Goal: Task Accomplishment & Management: Use online tool/utility

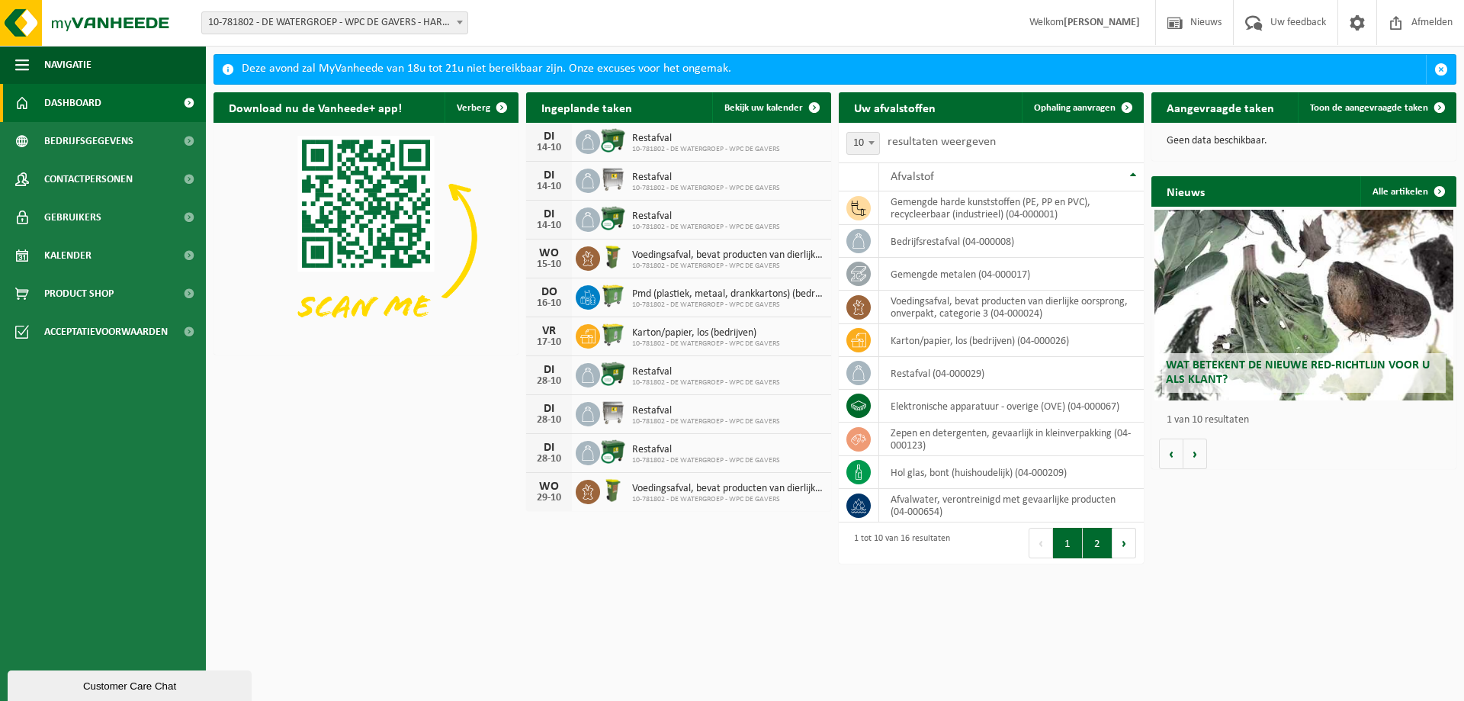
click at [1097, 551] on button "2" at bounding box center [1098, 543] width 30 height 31
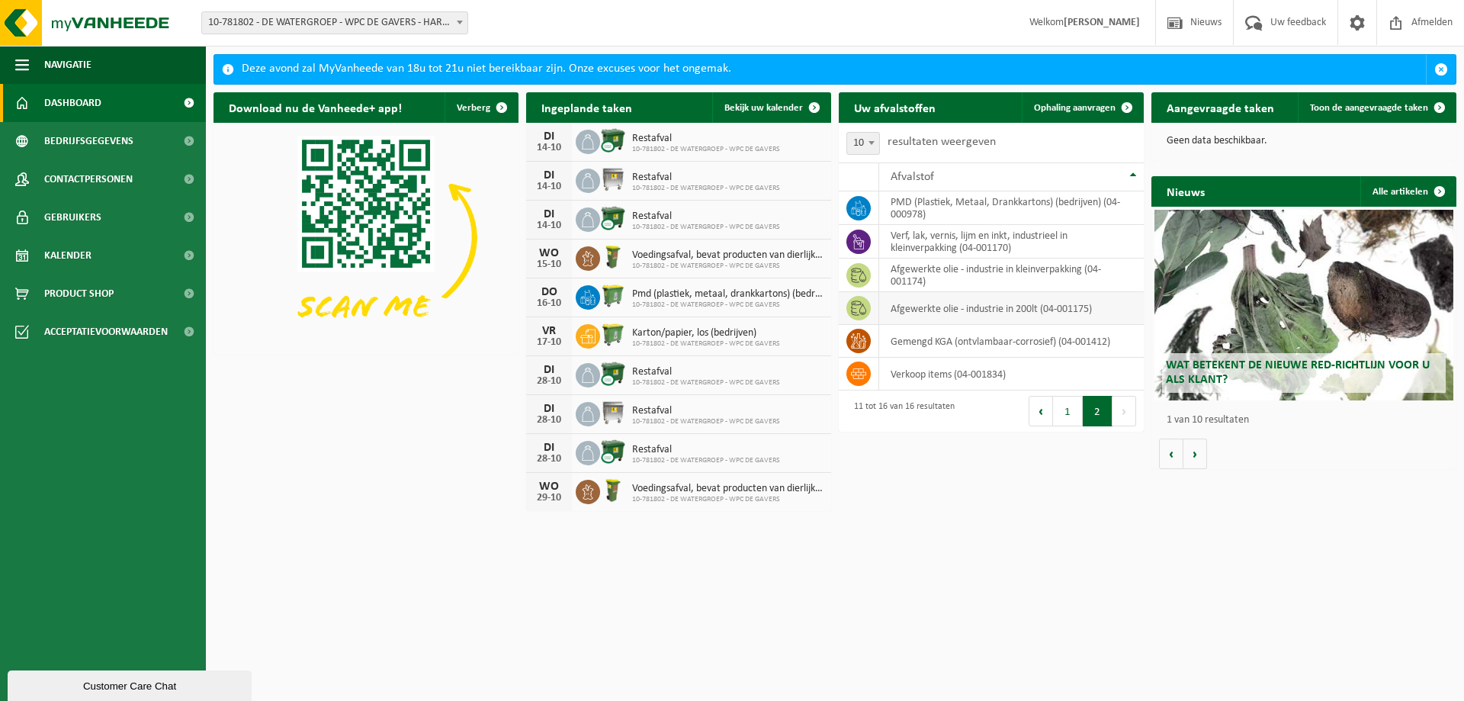
click at [1006, 313] on td "afgewerkte olie - industrie in 200lt (04-001175)" at bounding box center [1011, 308] width 265 height 33
click at [863, 307] on icon at bounding box center [858, 307] width 15 height 15
click at [924, 313] on td "afgewerkte olie - industrie in 200lt (04-001175)" at bounding box center [1011, 308] width 265 height 33
click at [1094, 105] on span "Ophaling aanvragen" at bounding box center [1075, 108] width 82 height 10
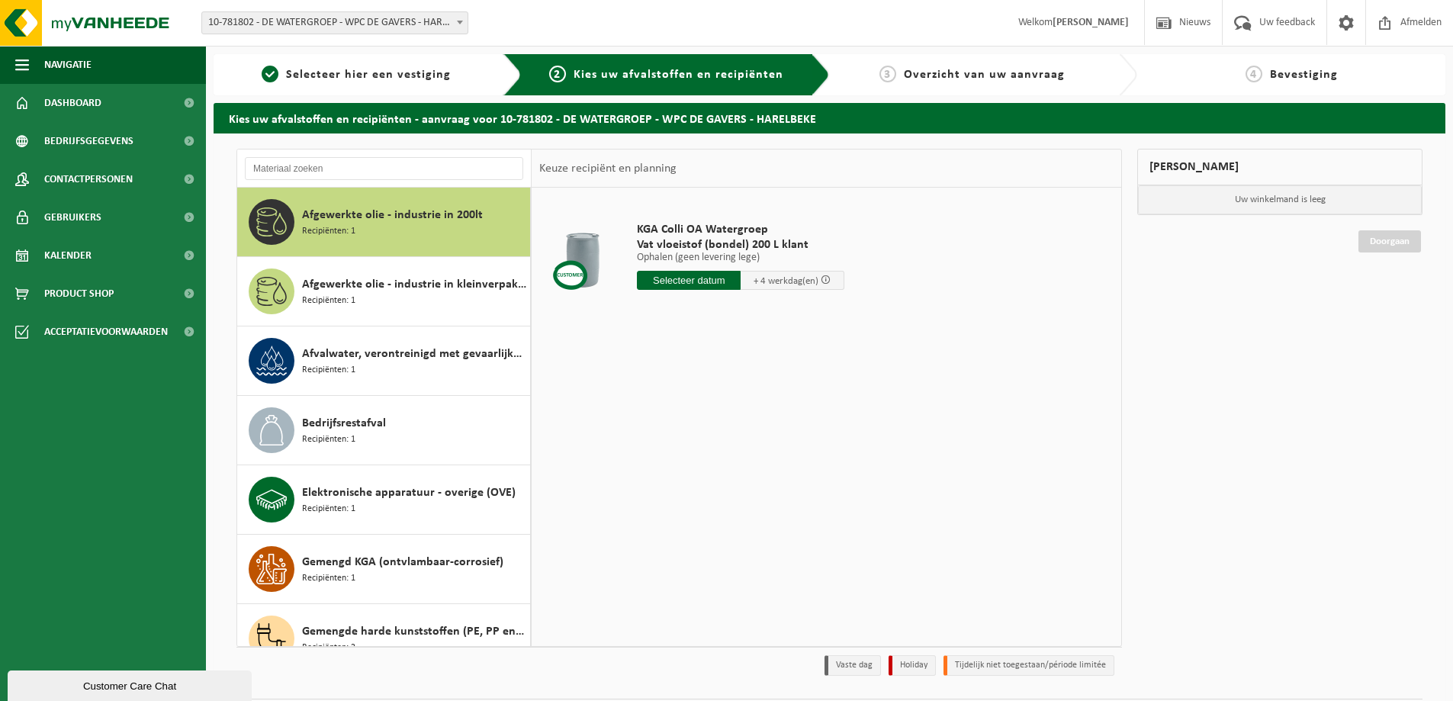
click at [351, 220] on span "Afgewerkte olie - industrie in 200lt" at bounding box center [392, 215] width 181 height 18
click at [693, 282] on input "text" at bounding box center [689, 280] width 104 height 19
click at [645, 439] on div "20" at bounding box center [651, 440] width 27 height 24
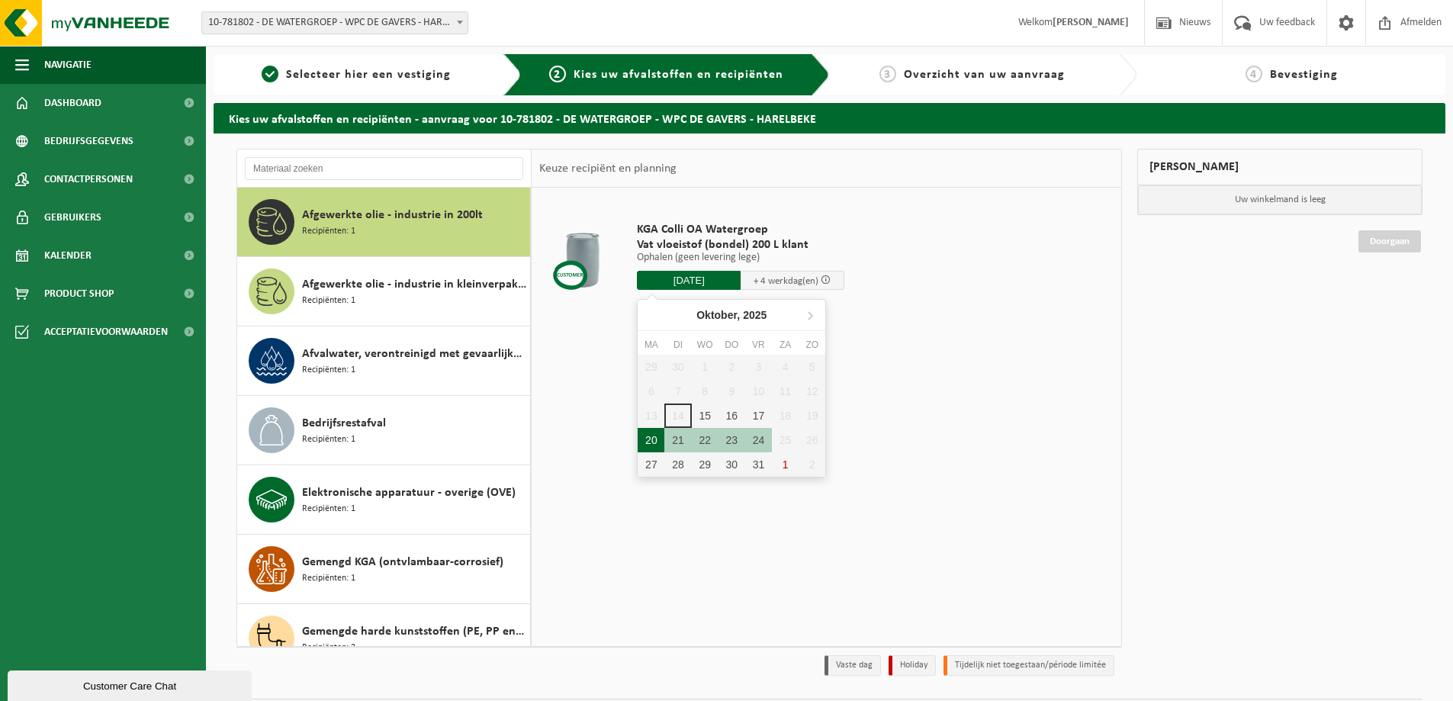
type input "Van 2025-10-20"
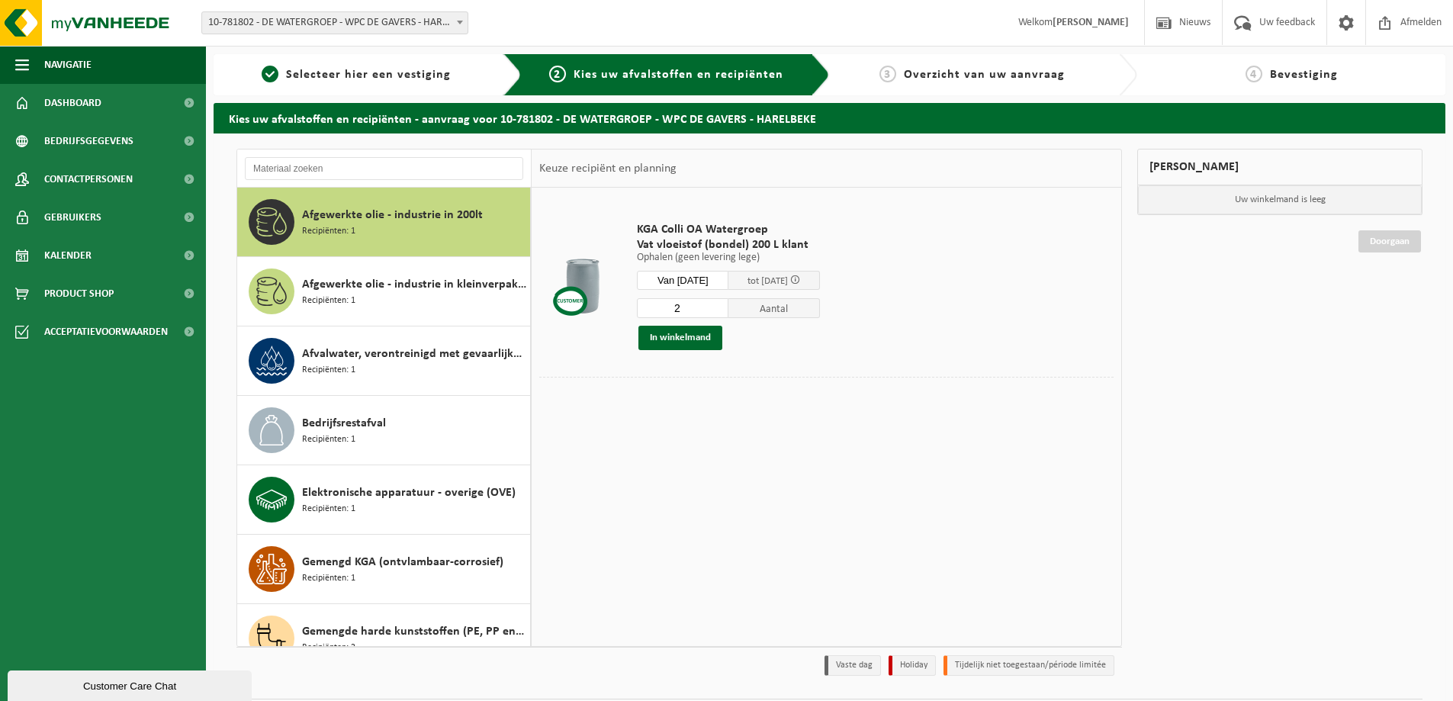
type input "2"
click at [727, 304] on input "2" at bounding box center [683, 308] width 92 height 20
click at [691, 339] on button "In winkelmand" at bounding box center [680, 338] width 84 height 24
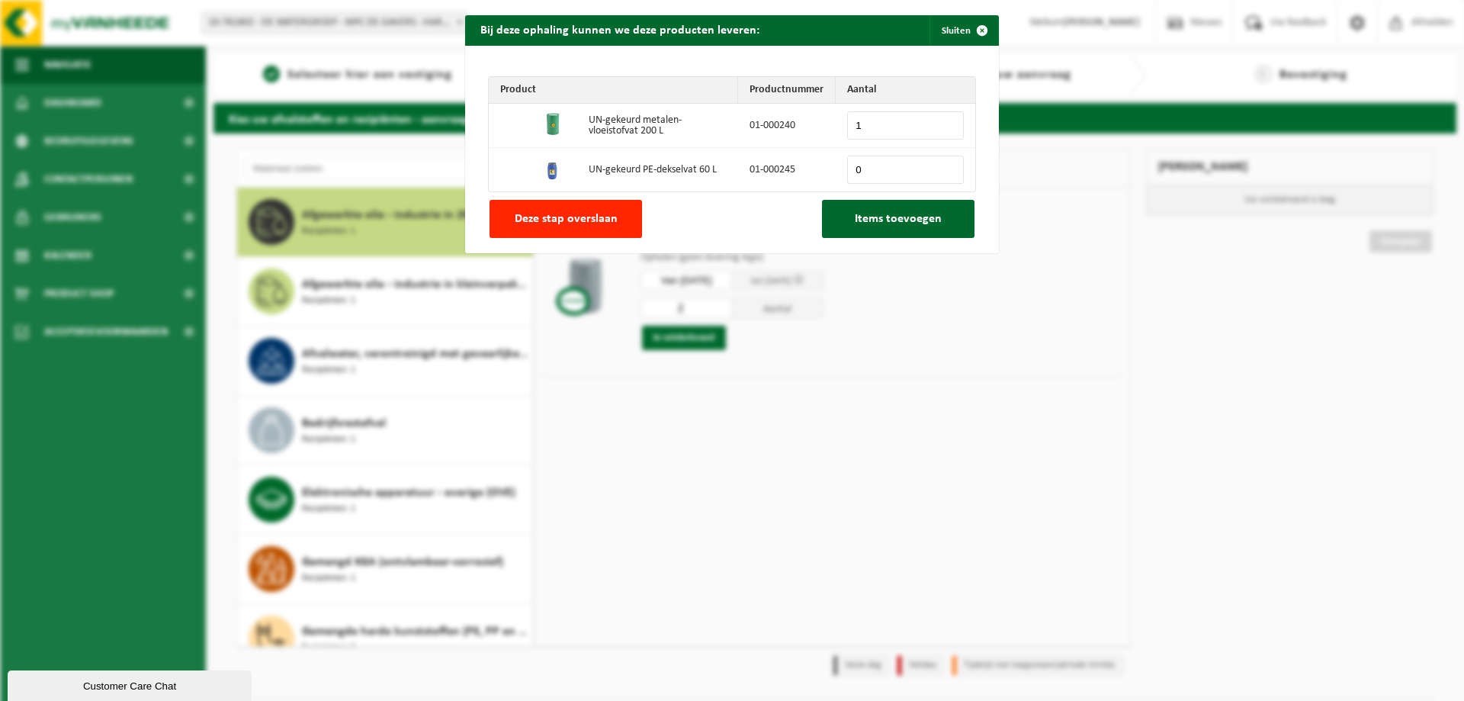
type input "1"
click at [945, 122] on input "1" at bounding box center [905, 125] width 117 height 28
click at [968, 392] on div "Bij deze ophaling kunnen we deze producten leveren: Sluiten Product Productnumm…" at bounding box center [732, 350] width 1464 height 701
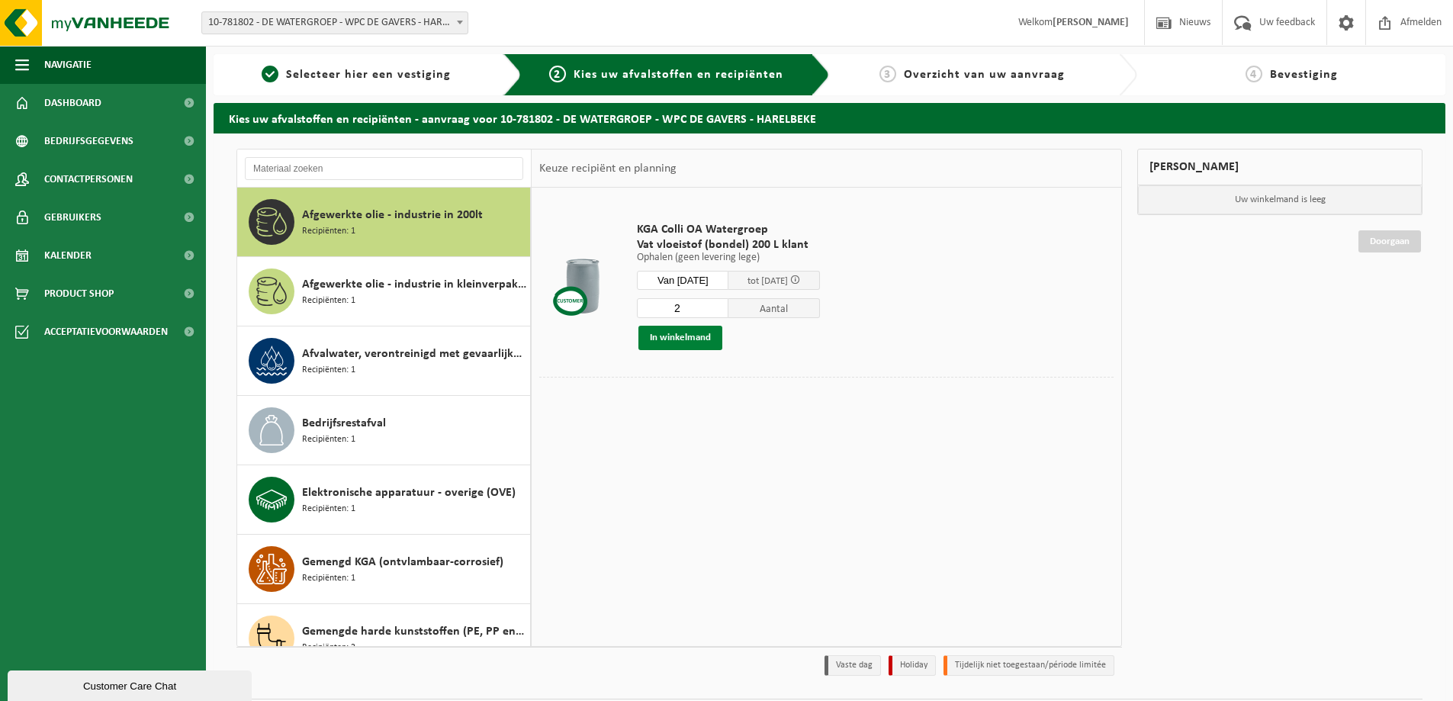
click at [691, 340] on button "In winkelmand" at bounding box center [680, 338] width 84 height 24
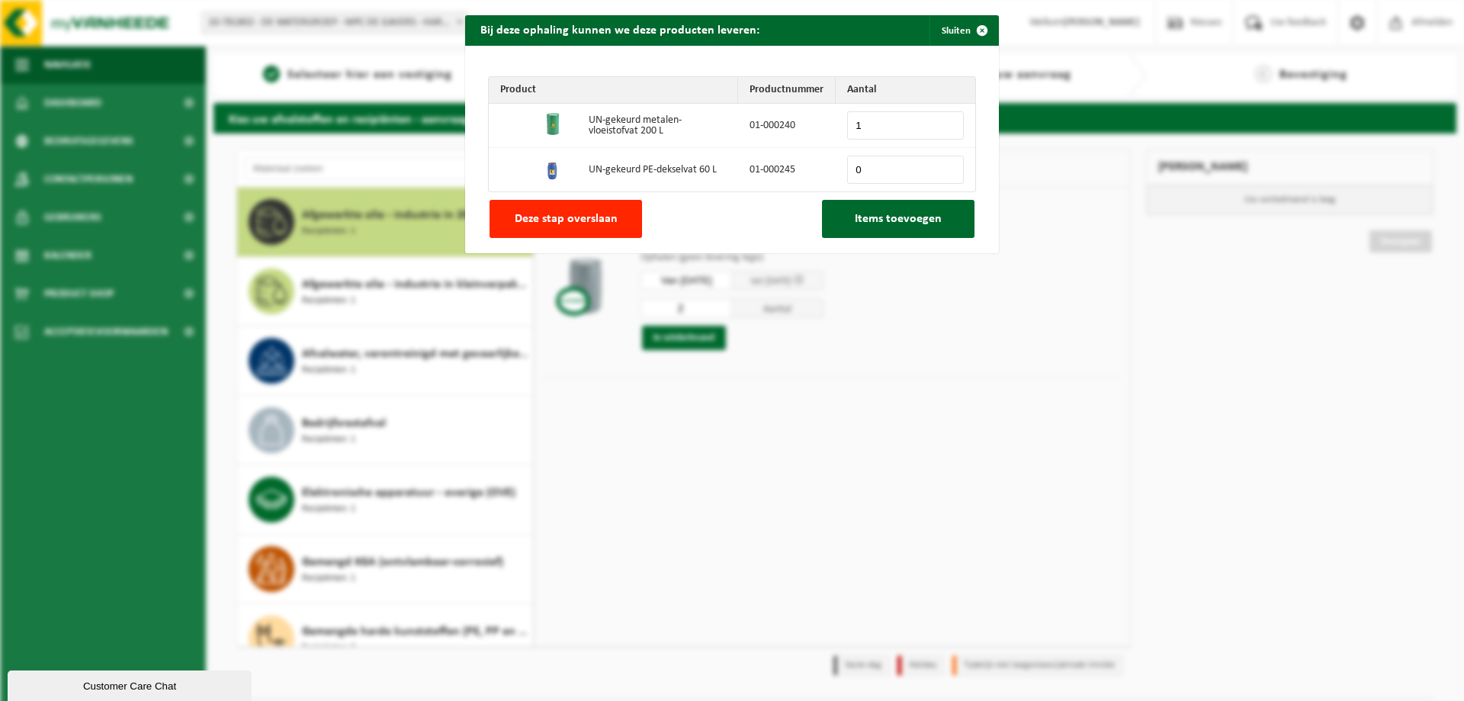
type input "1"
click at [945, 122] on input "1" at bounding box center [905, 125] width 117 height 28
click at [902, 222] on span "Items toevoegen" at bounding box center [898, 219] width 87 height 12
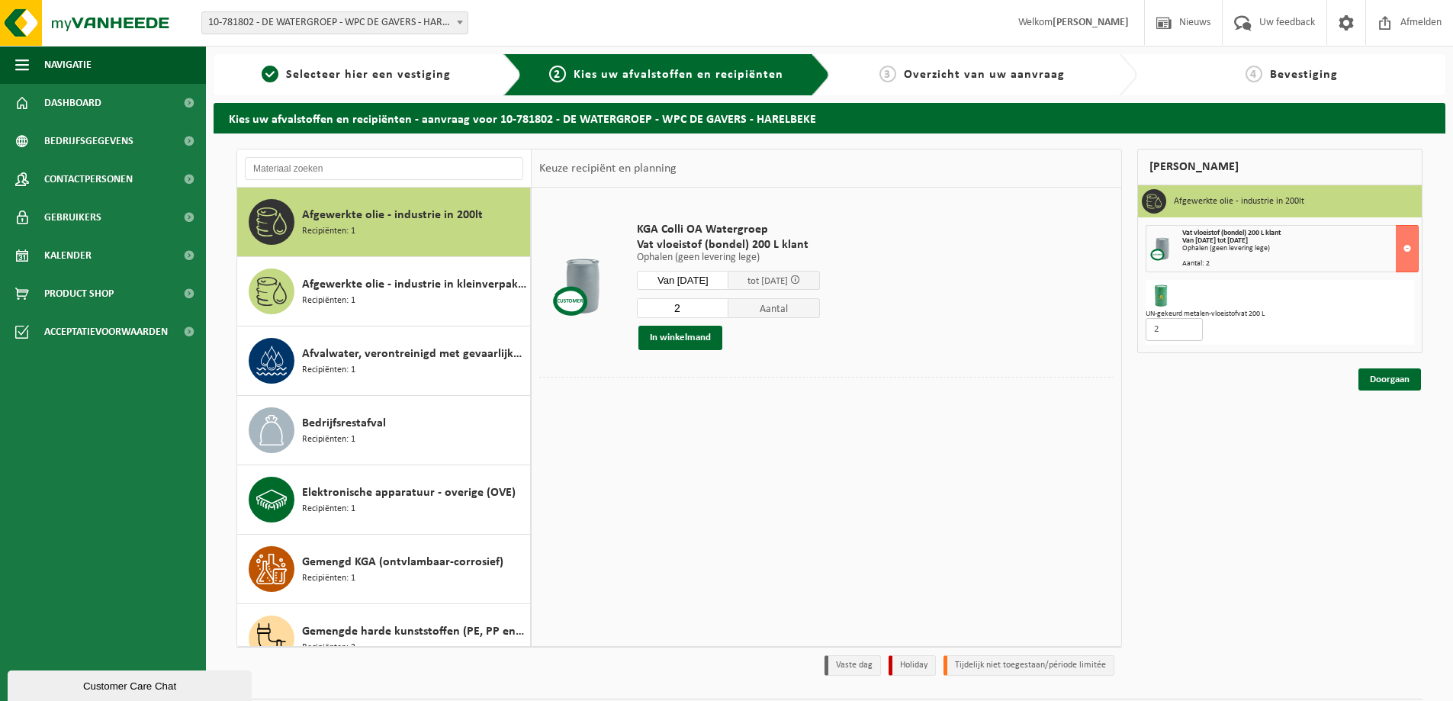
type input "2"
click at [1190, 326] on input "2" at bounding box center [1173, 329] width 57 height 23
click at [1389, 379] on link "Doorgaan" at bounding box center [1389, 379] width 63 height 22
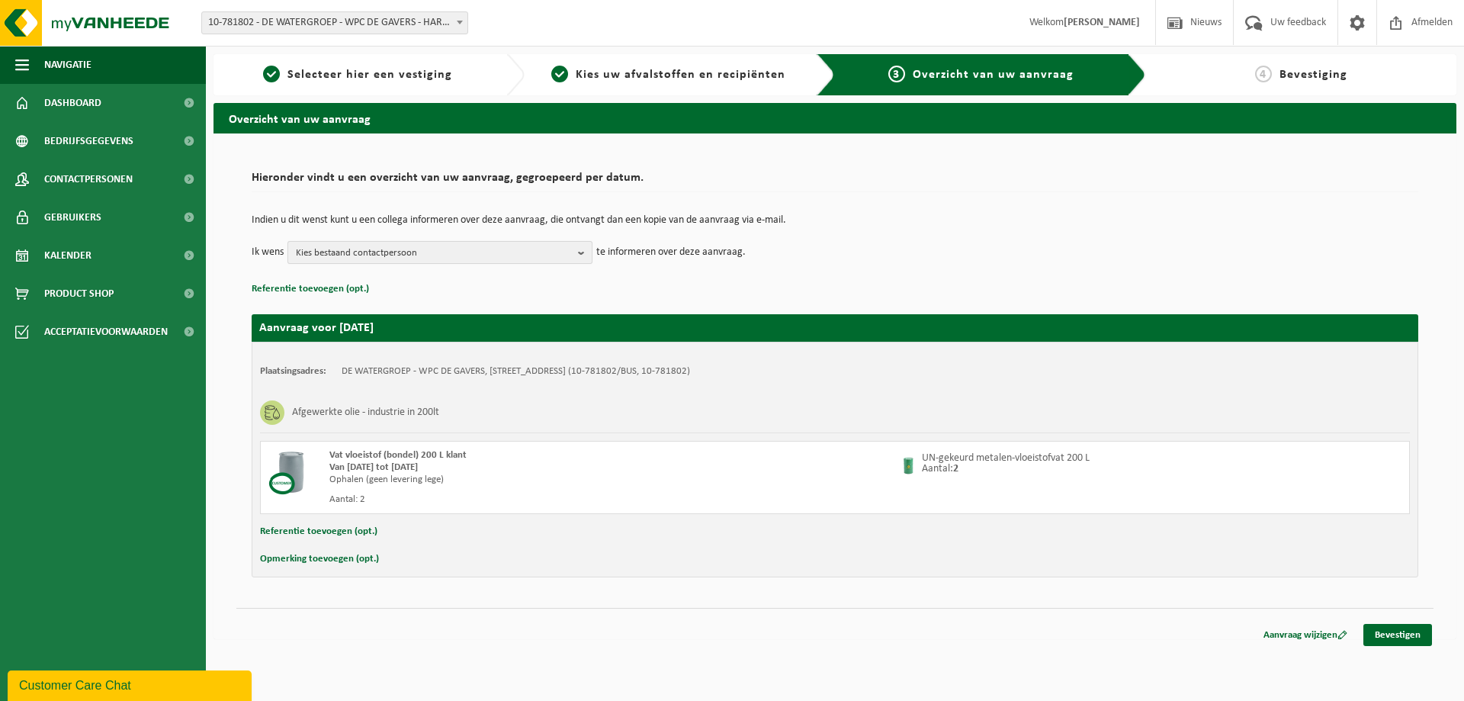
click at [583, 254] on b "button" at bounding box center [585, 252] width 14 height 21
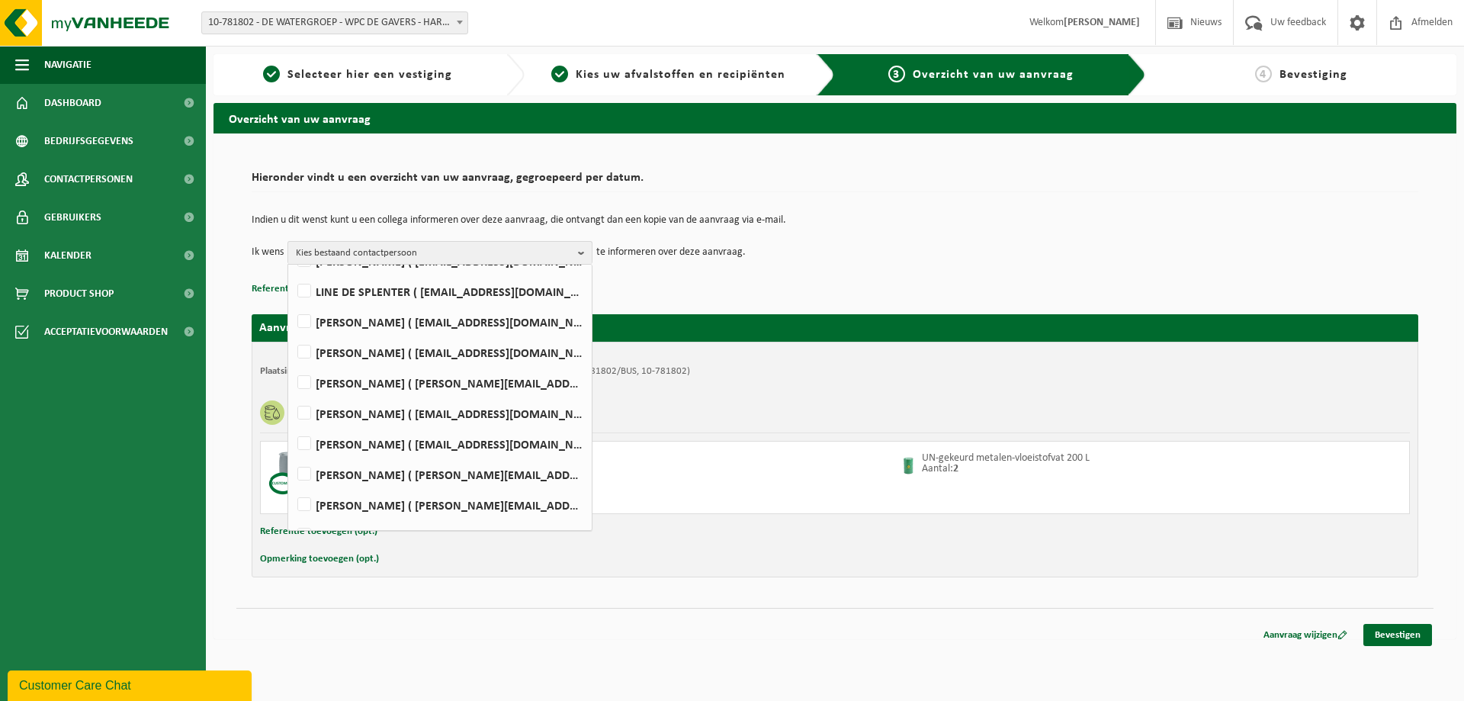
scroll to position [305, 0]
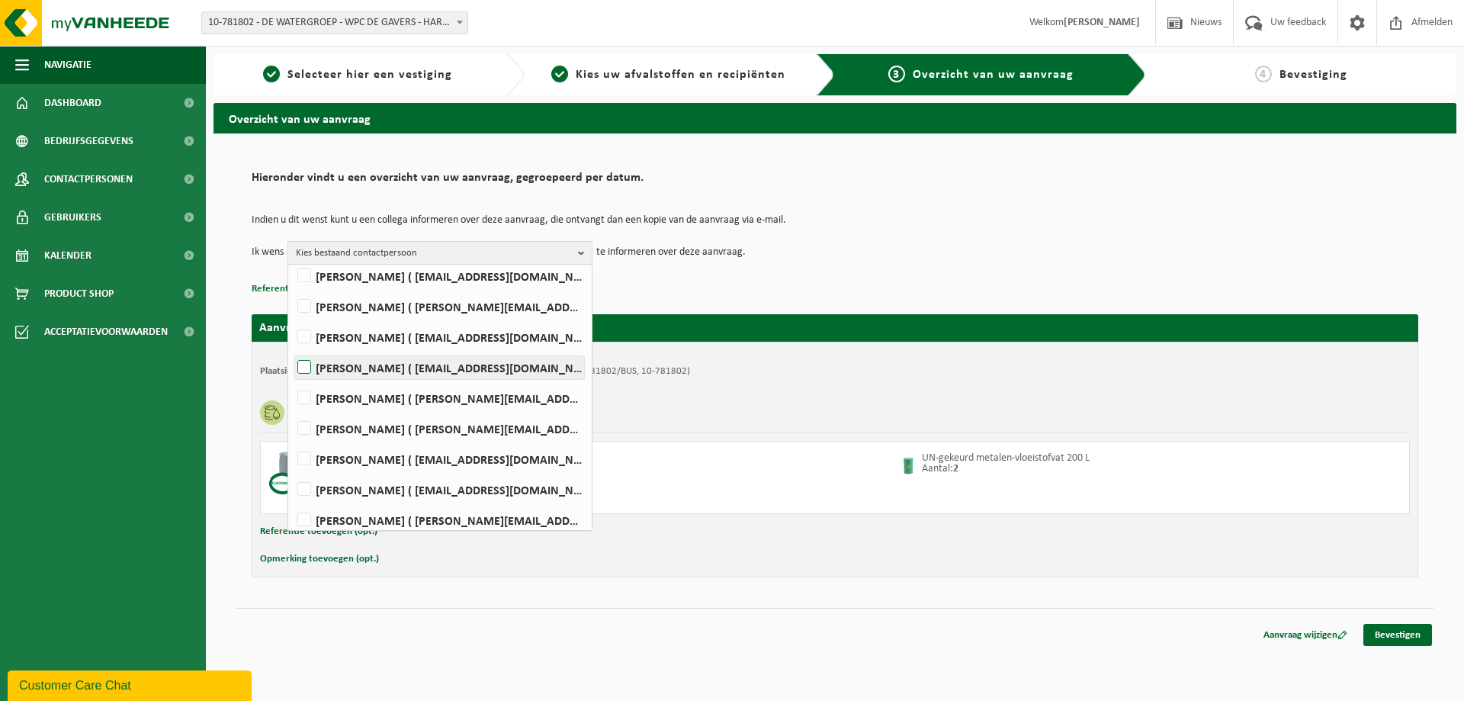
click at [309, 367] on label "IAN MARTIN ( ian.martin@dewatergroep.be )" at bounding box center [439, 367] width 290 height 23
click at [292, 349] on input "IAN MARTIN ( ian.martin@dewatergroep.be )" at bounding box center [291, 348] width 1 height 1
checkbox input "true"
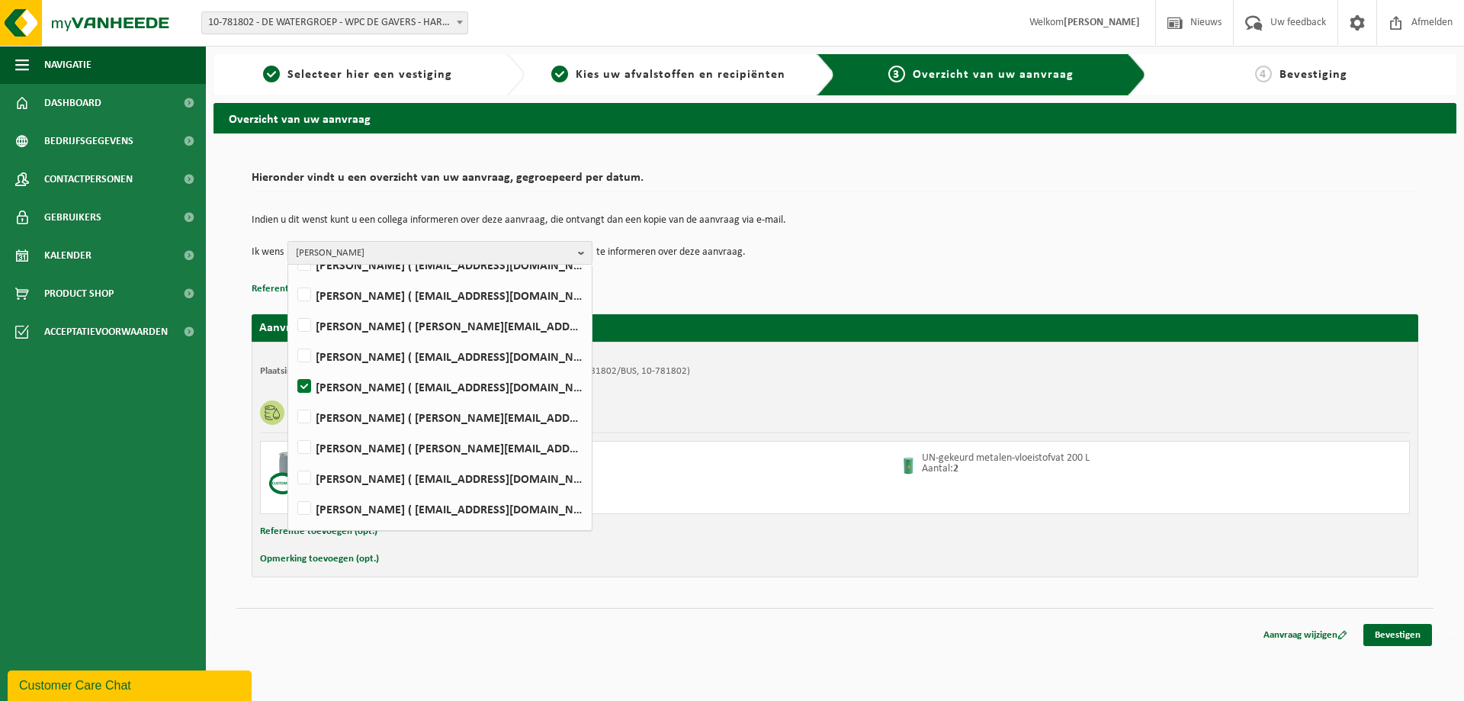
scroll to position [283, 0]
click at [1392, 634] on link "Bevestigen" at bounding box center [1398, 635] width 69 height 22
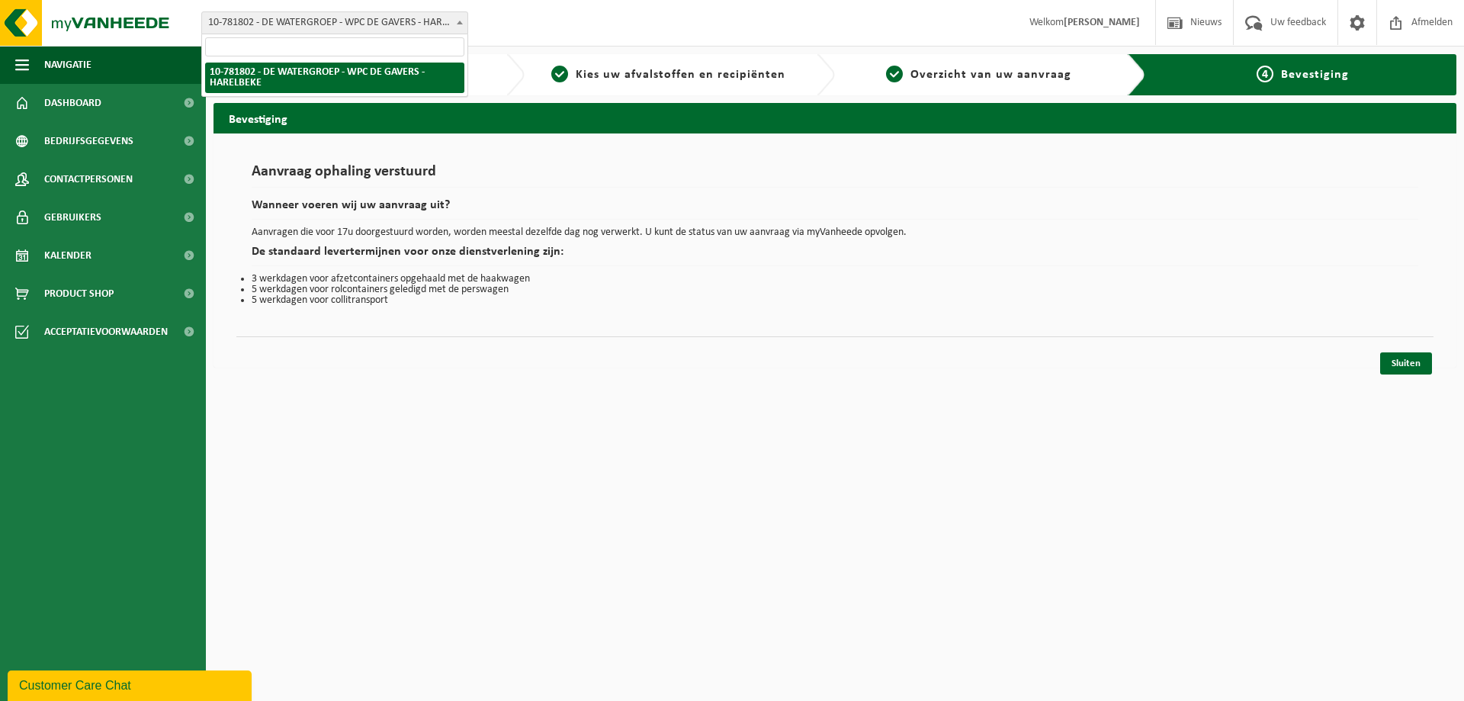
click at [461, 21] on b at bounding box center [460, 23] width 6 height 4
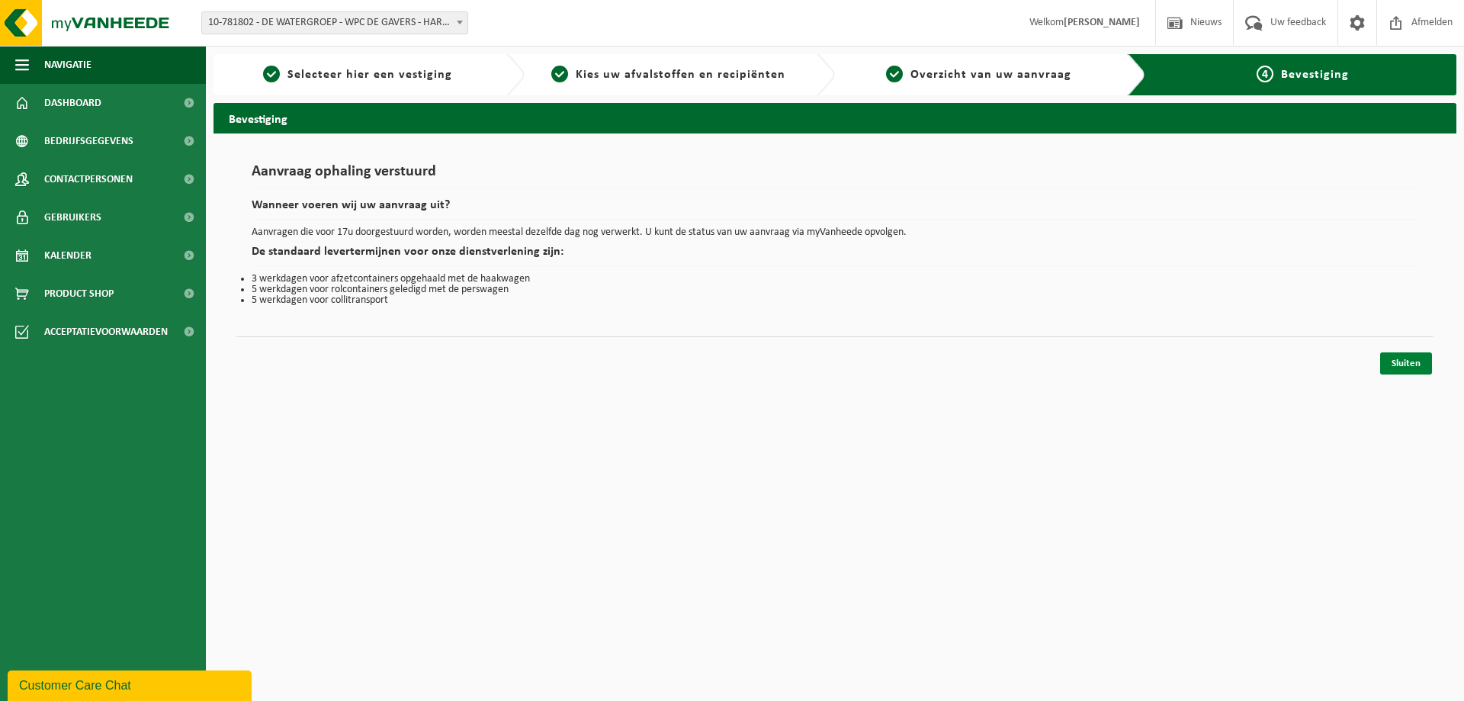
click at [1402, 359] on link "Sluiten" at bounding box center [1406, 363] width 52 height 22
